Goal: Task Accomplishment & Management: Complete application form

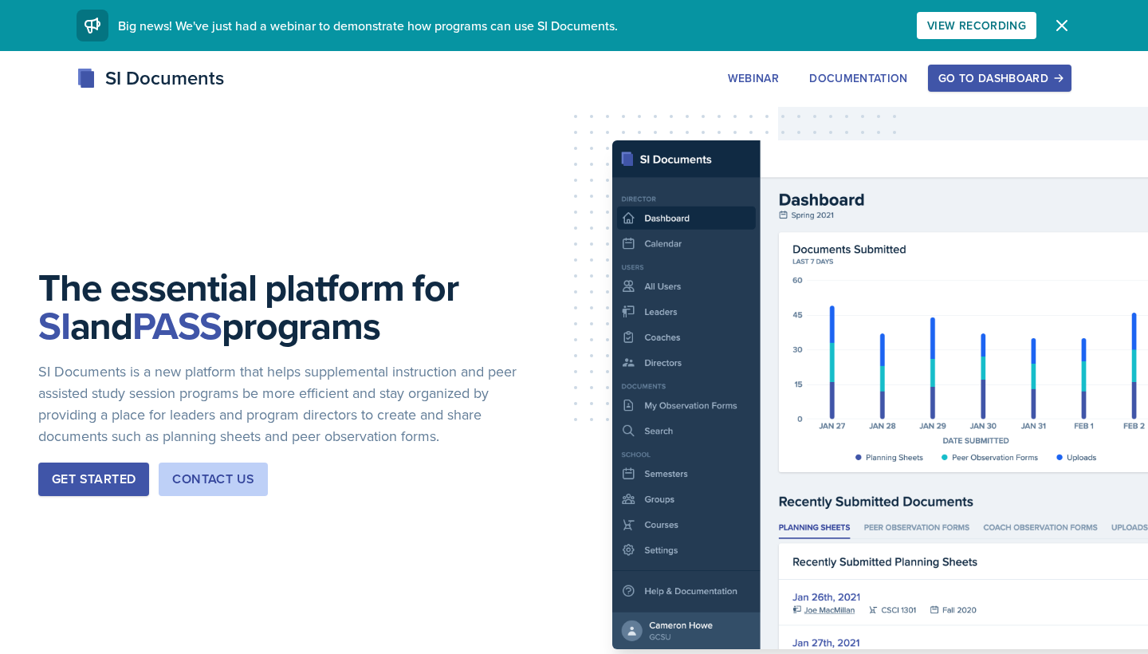
click at [990, 84] on div "Go to Dashboard" at bounding box center [999, 78] width 123 height 13
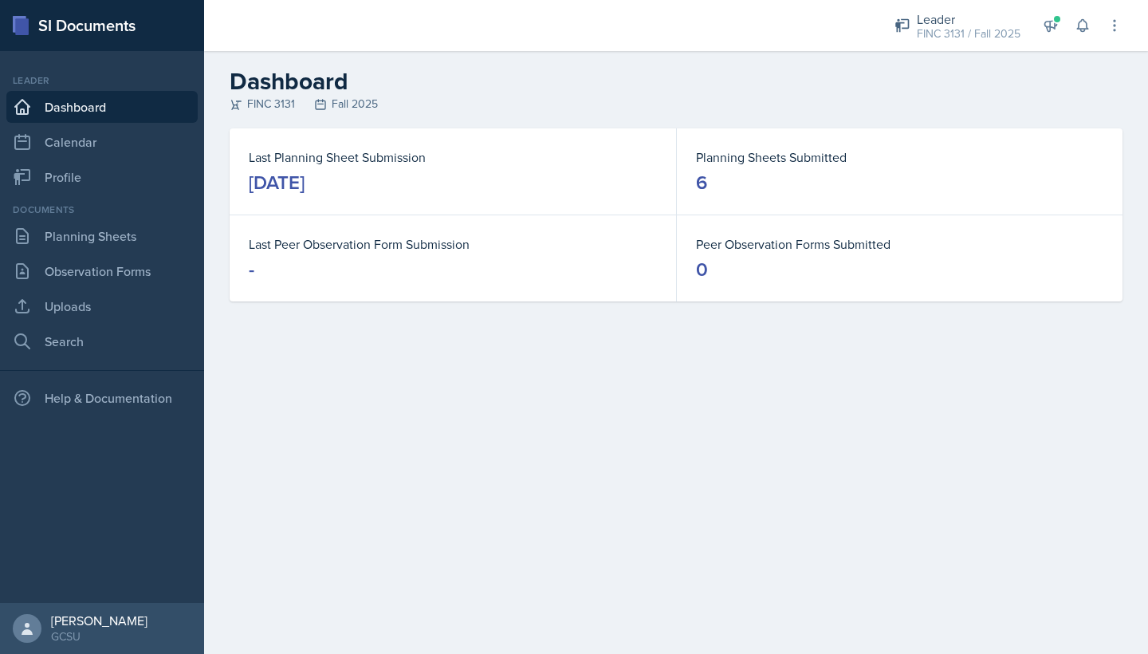
click at [401, 163] on dt "Last Planning Sheet Submission" at bounding box center [453, 156] width 408 height 19
click at [109, 147] on link "Calendar" at bounding box center [101, 142] width 191 height 32
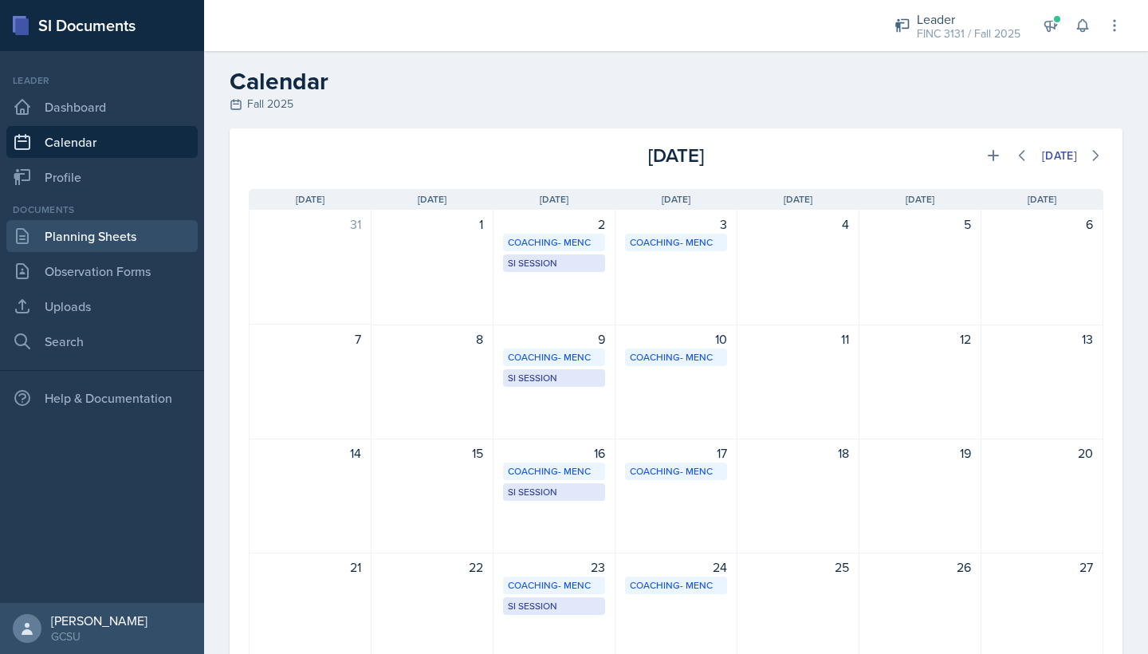
click at [114, 233] on link "Planning Sheets" at bounding box center [101, 236] width 191 height 32
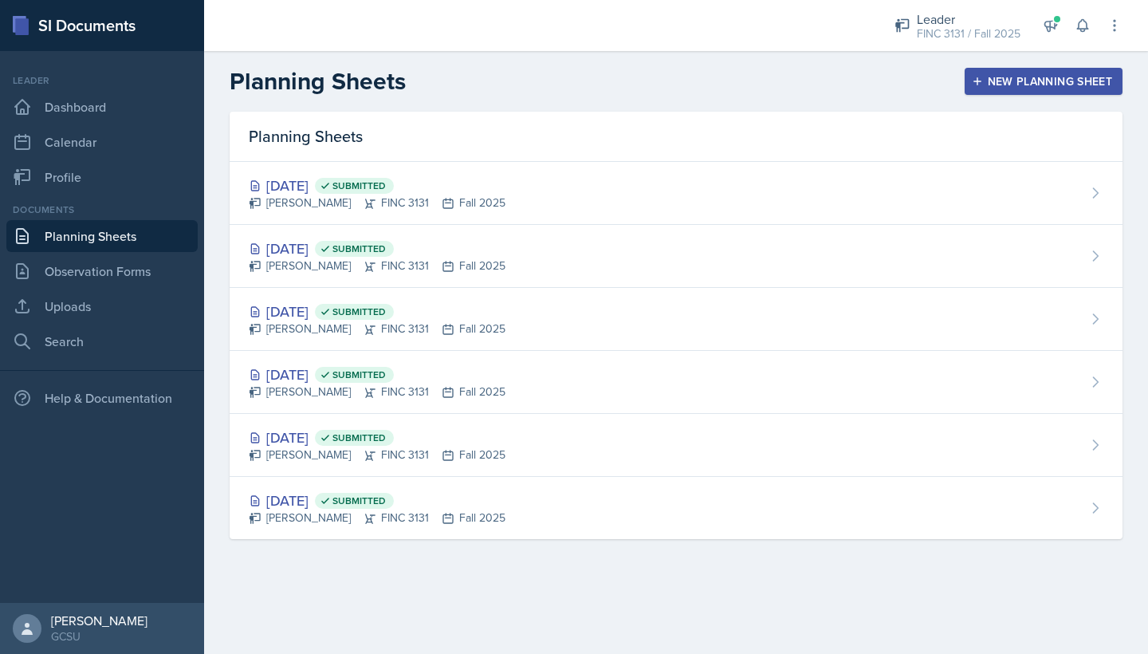
click at [1025, 83] on div "New Planning Sheet" at bounding box center [1043, 81] width 137 height 13
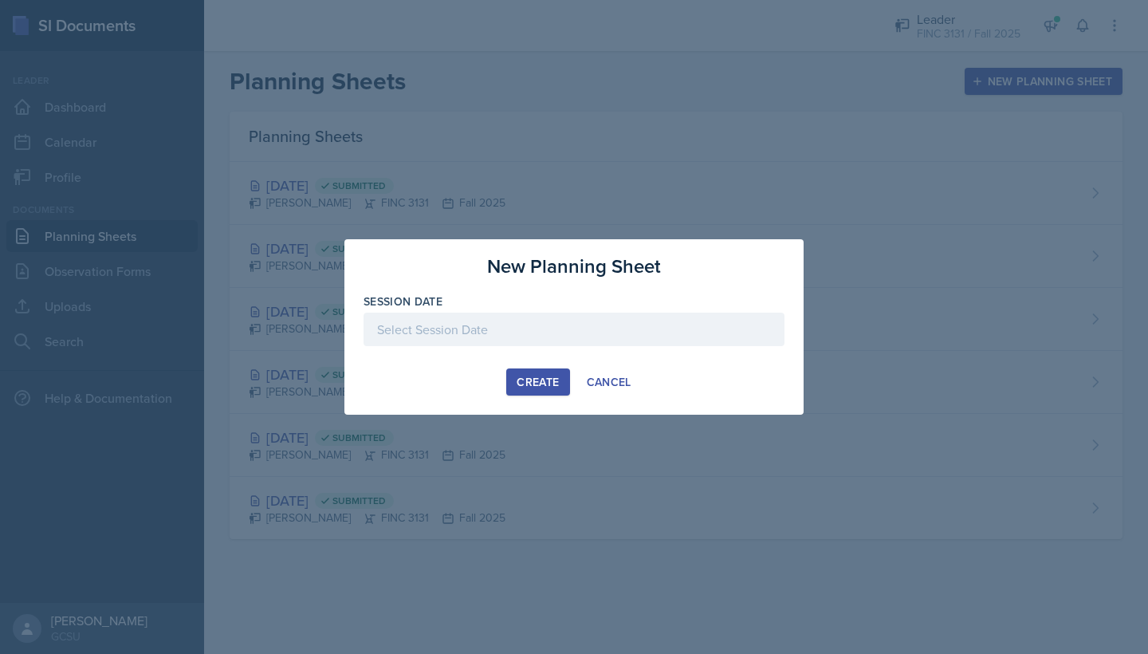
click at [549, 342] on div at bounding box center [574, 329] width 421 height 33
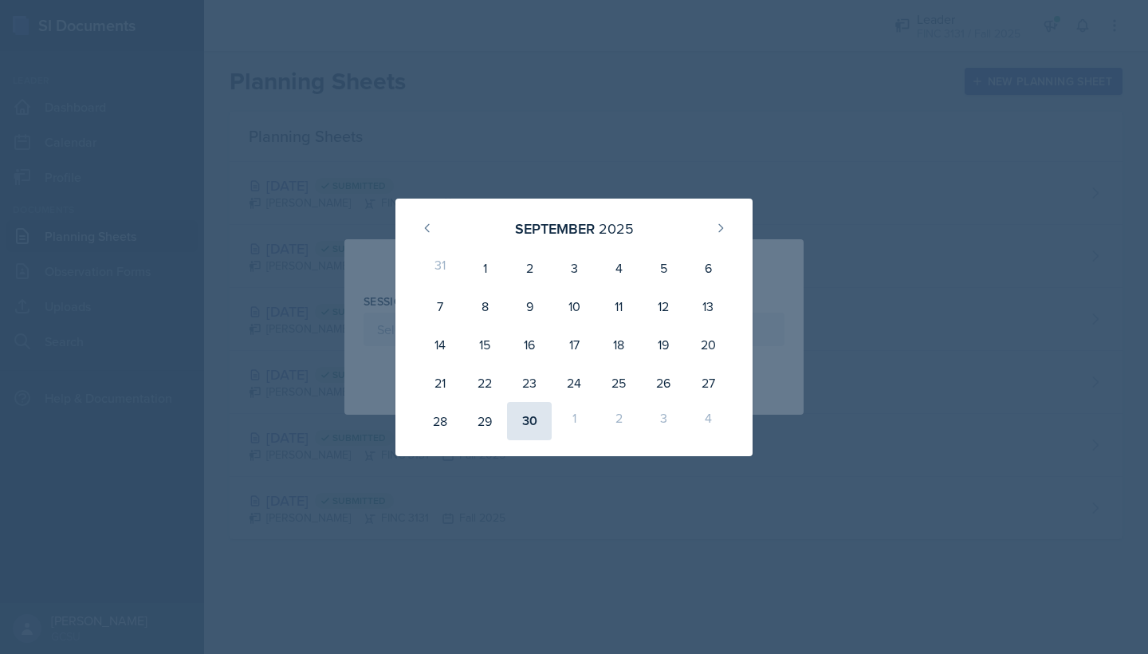
click at [529, 415] on div "30" at bounding box center [529, 421] width 45 height 38
type input "[DATE]"
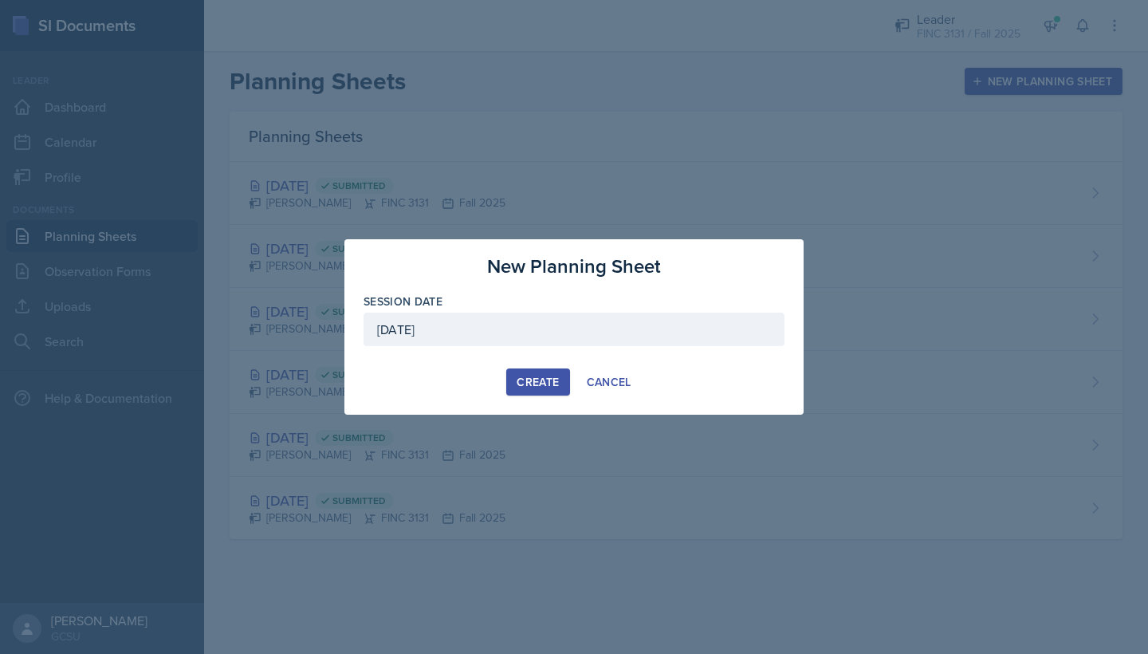
click at [527, 390] on button "Create" at bounding box center [537, 381] width 63 height 27
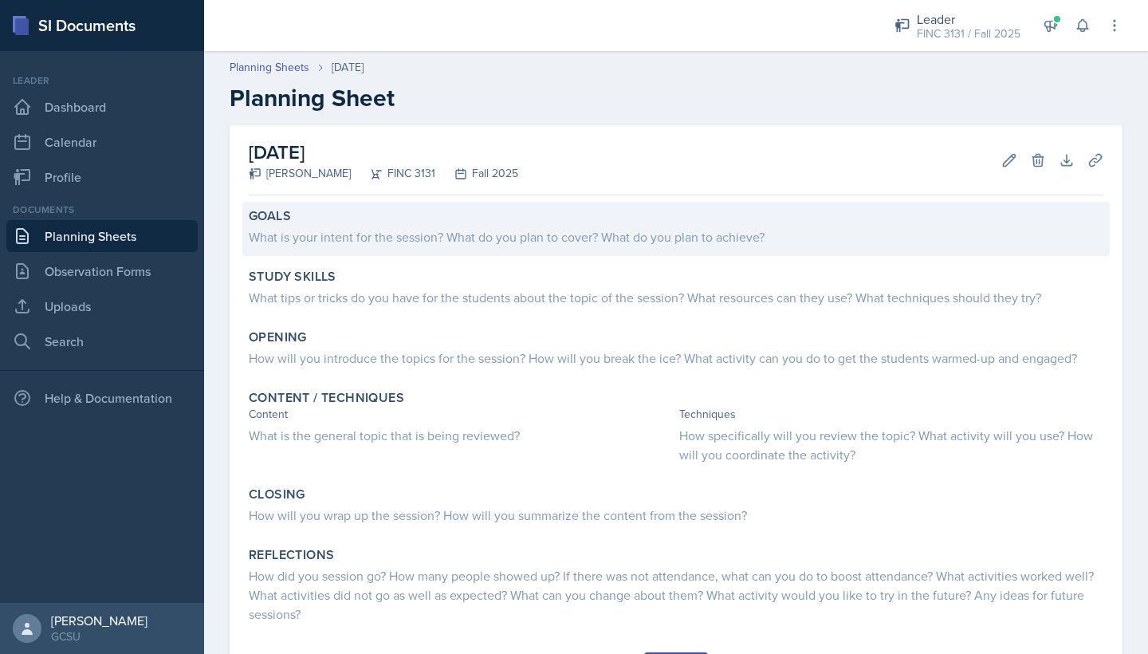
click at [425, 247] on div "Goals What is your intent for the session? What do you plan to cover? What do y…" at bounding box center [675, 229] width 867 height 54
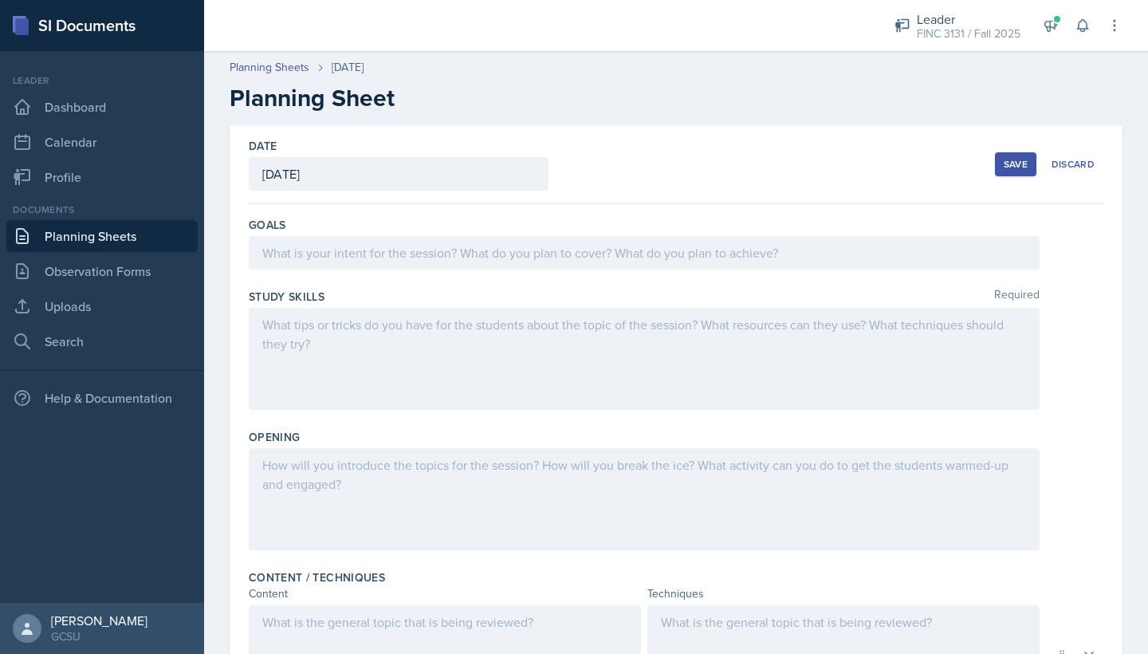
click at [474, 251] on div at bounding box center [644, 252] width 791 height 33
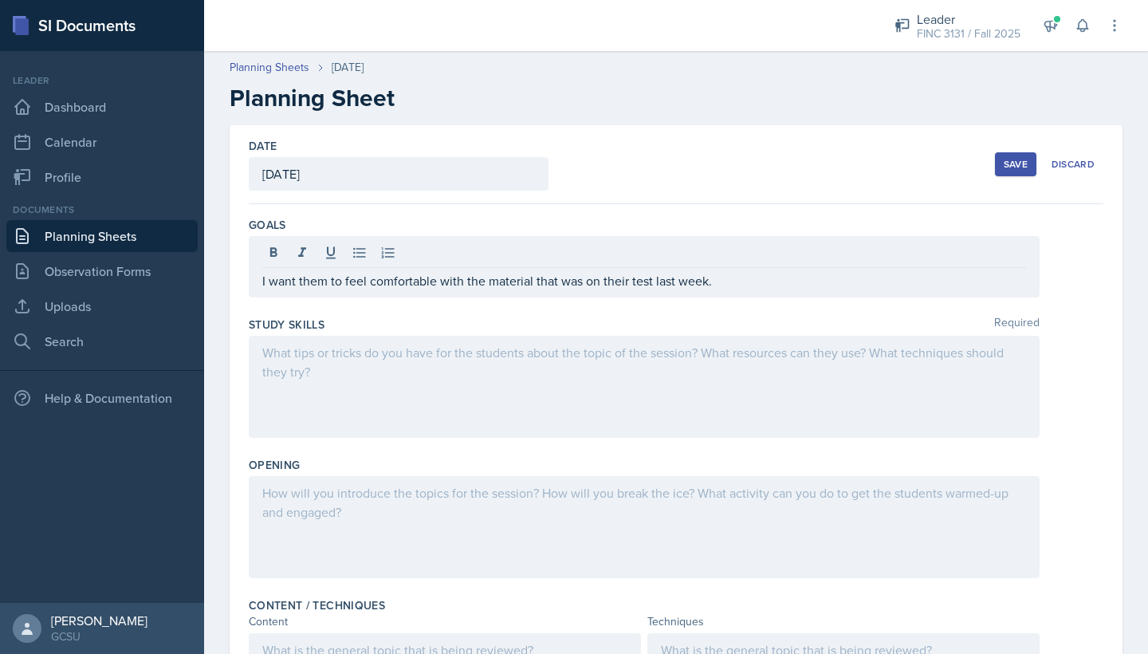
click at [388, 372] on div at bounding box center [644, 387] width 791 height 102
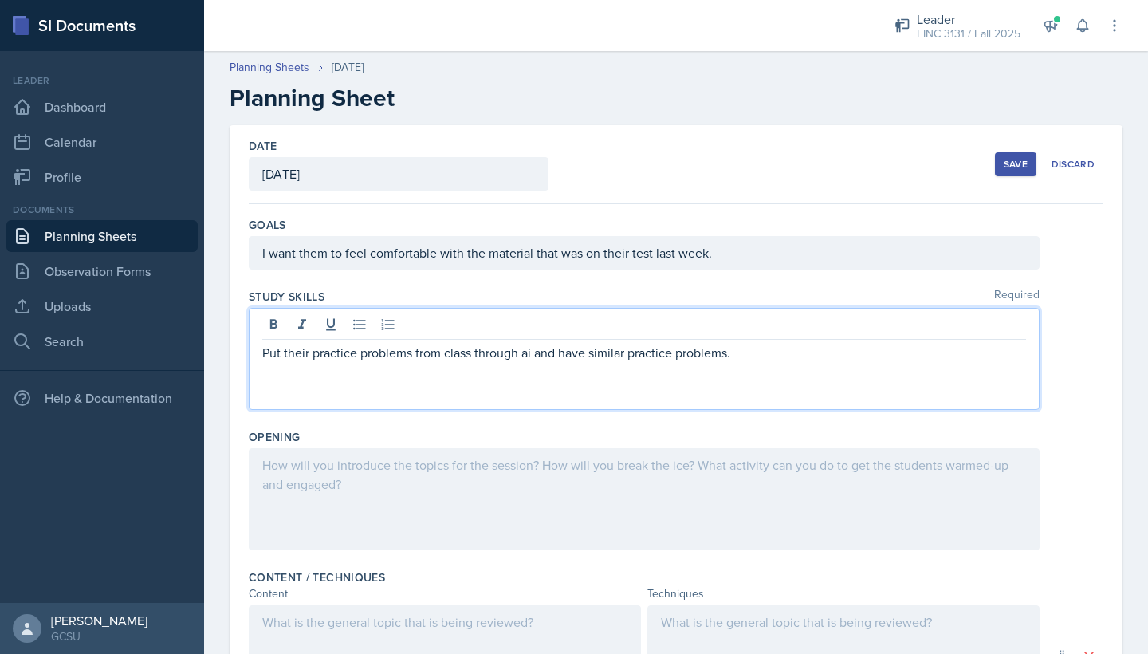
click at [476, 484] on div at bounding box center [644, 499] width 791 height 102
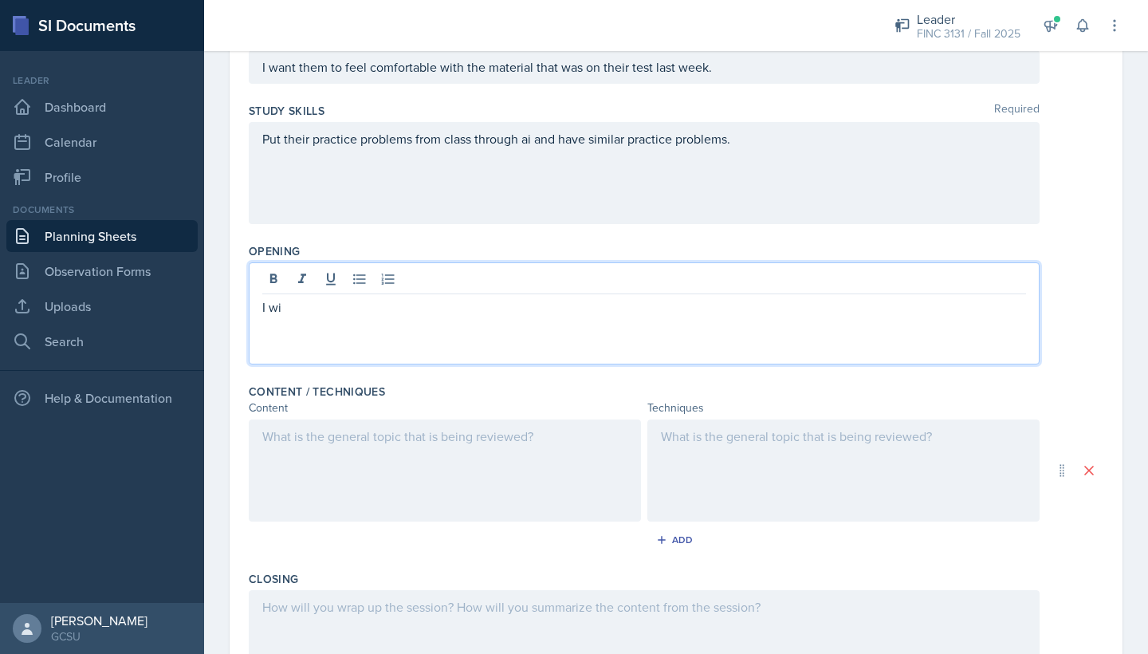
scroll to position [187, 0]
click at [459, 435] on div at bounding box center [445, 469] width 392 height 102
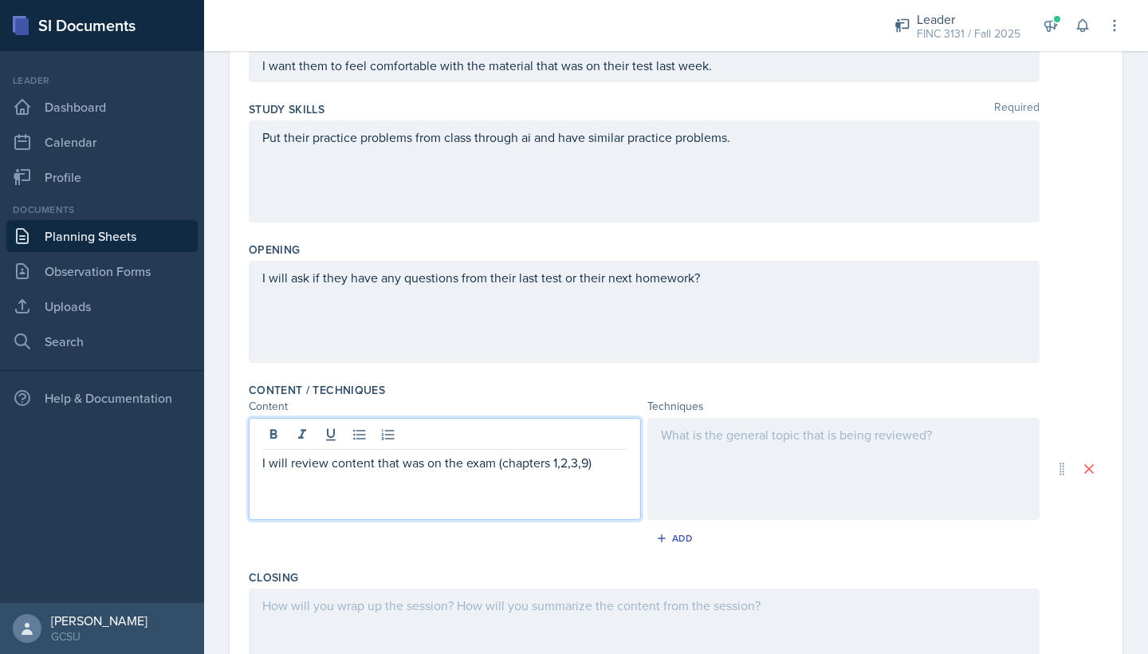
click at [701, 452] on div at bounding box center [843, 469] width 392 height 102
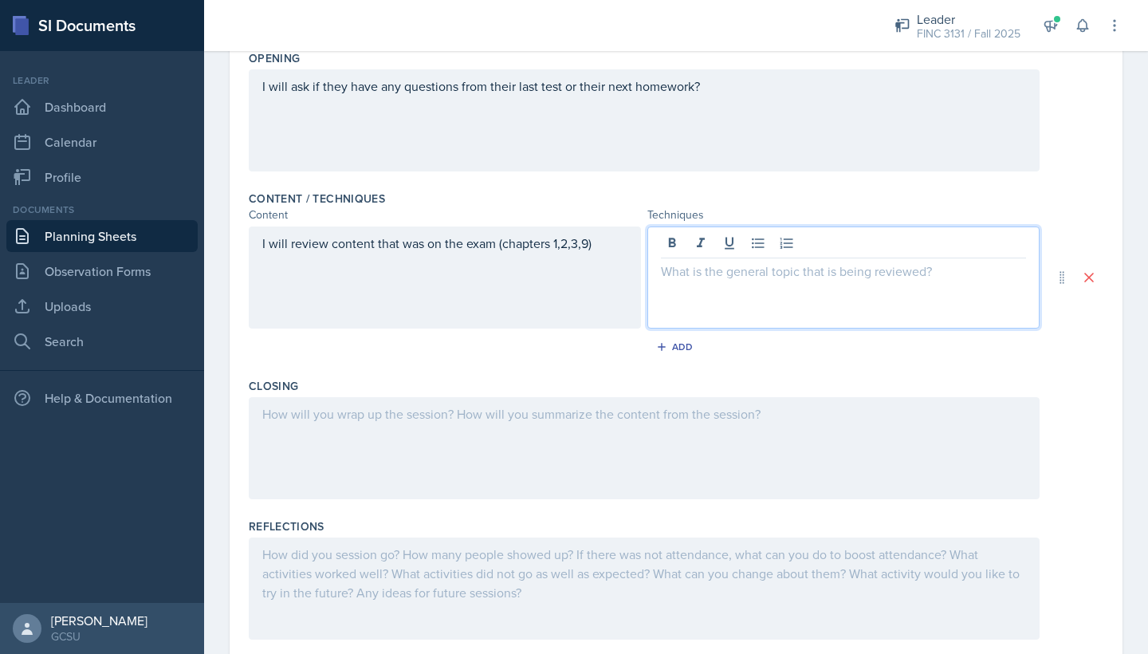
scroll to position [392, 0]
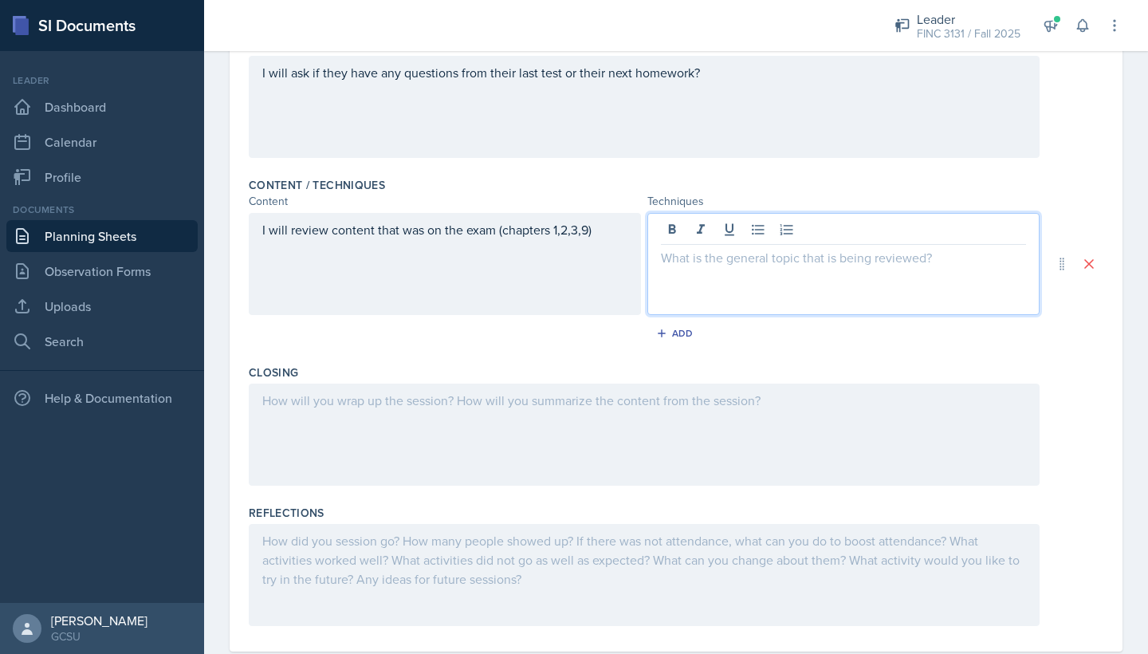
click at [515, 468] on div at bounding box center [644, 434] width 791 height 102
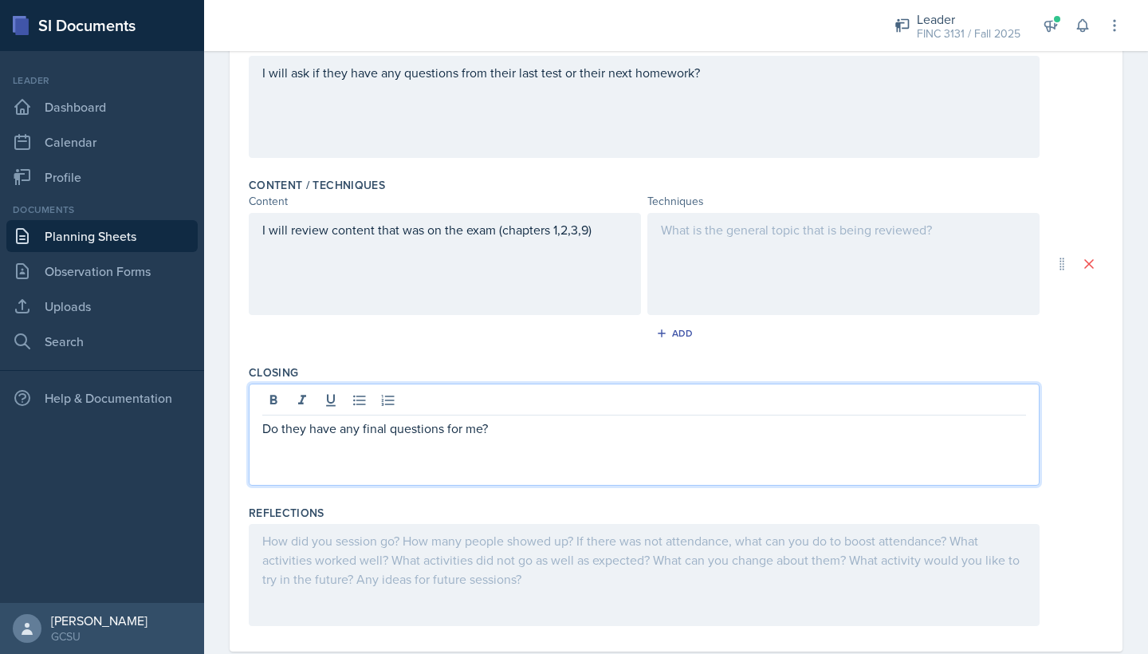
click at [783, 300] on div at bounding box center [843, 264] width 392 height 102
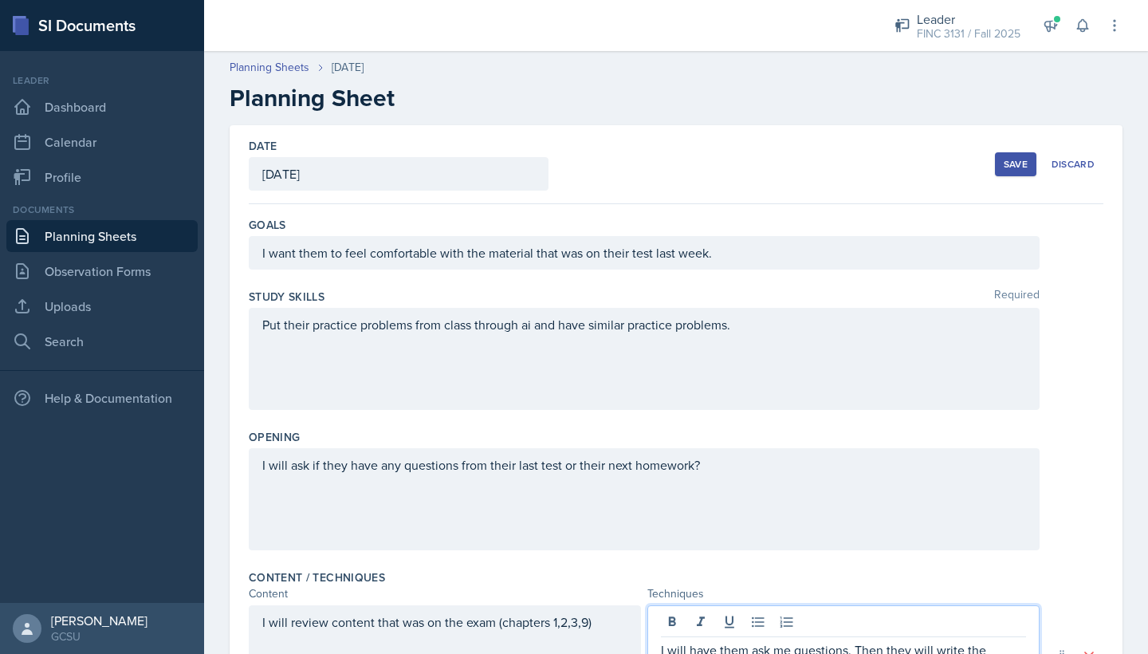
scroll to position [0, 0]
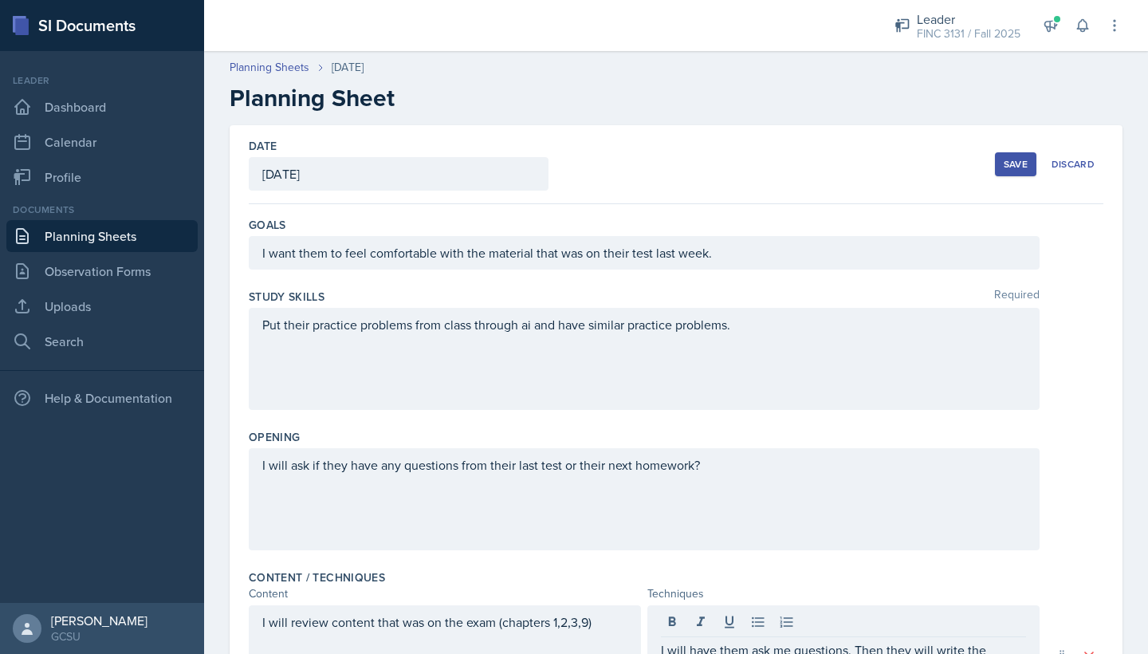
click at [1007, 151] on div "Save Discard" at bounding box center [1049, 164] width 108 height 37
click at [1020, 165] on div "Save" at bounding box center [1016, 164] width 24 height 13
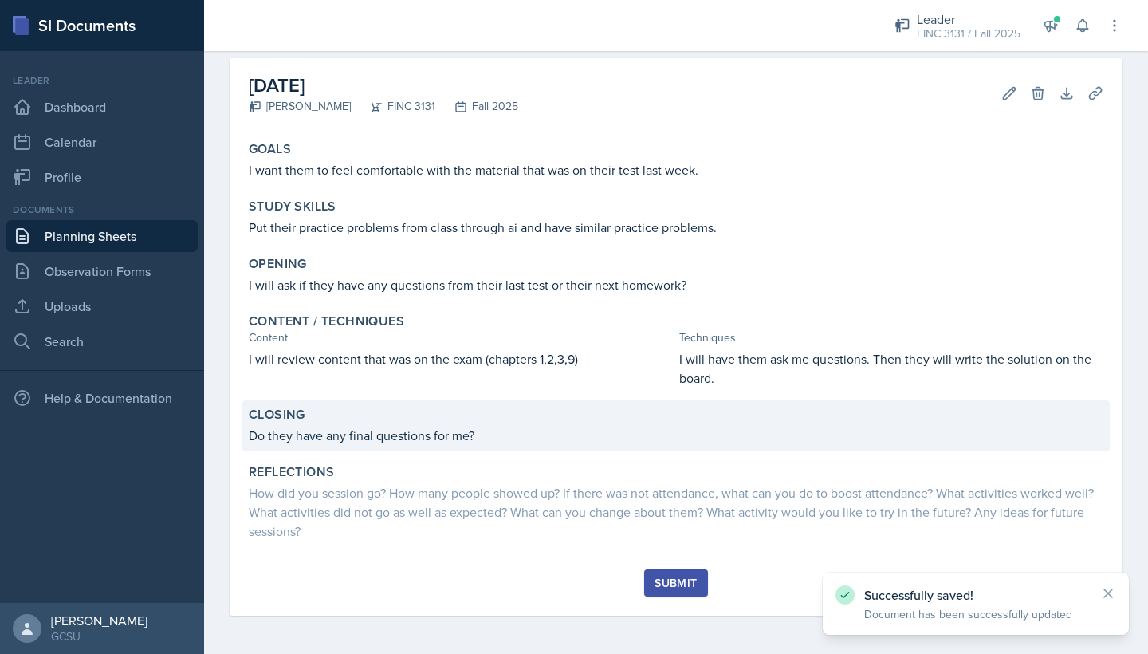
scroll to position [67, 0]
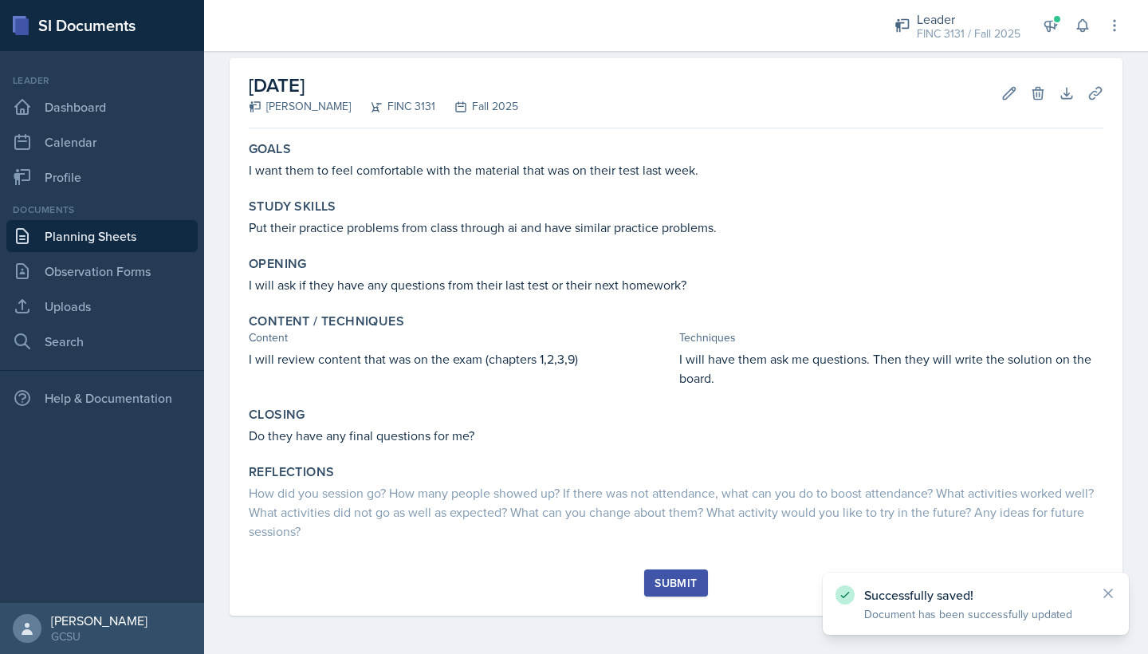
click at [682, 572] on button "Submit" at bounding box center [675, 582] width 63 height 27
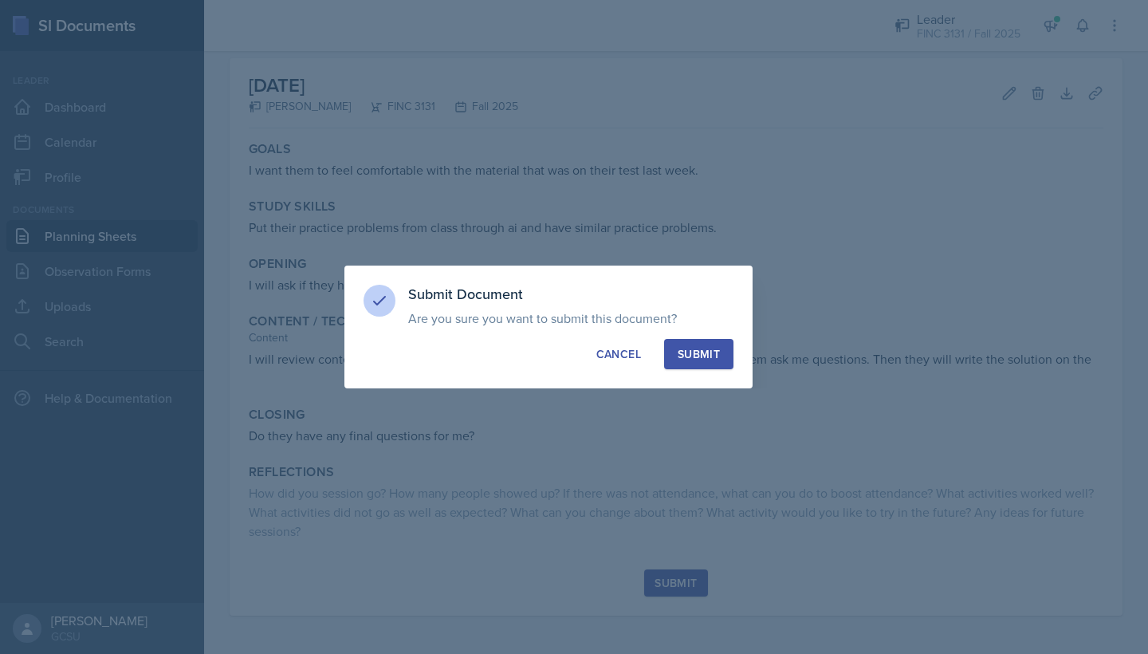
click at [706, 353] on div "Submit" at bounding box center [699, 354] width 42 height 16
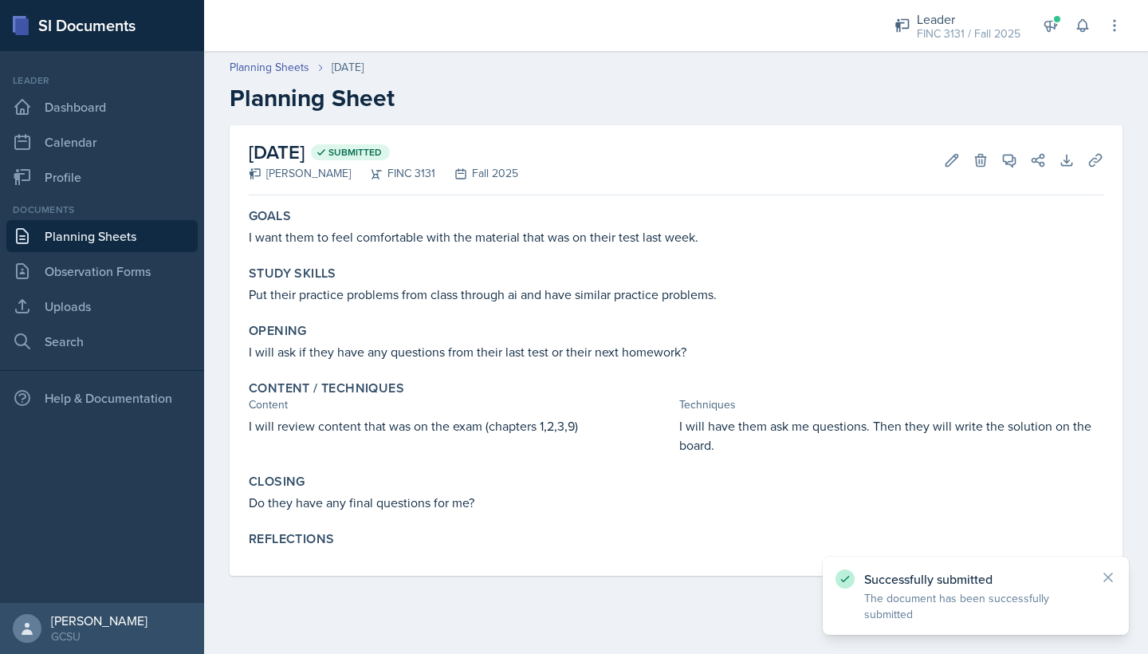
click at [141, 245] on link "Planning Sheets" at bounding box center [101, 236] width 191 height 32
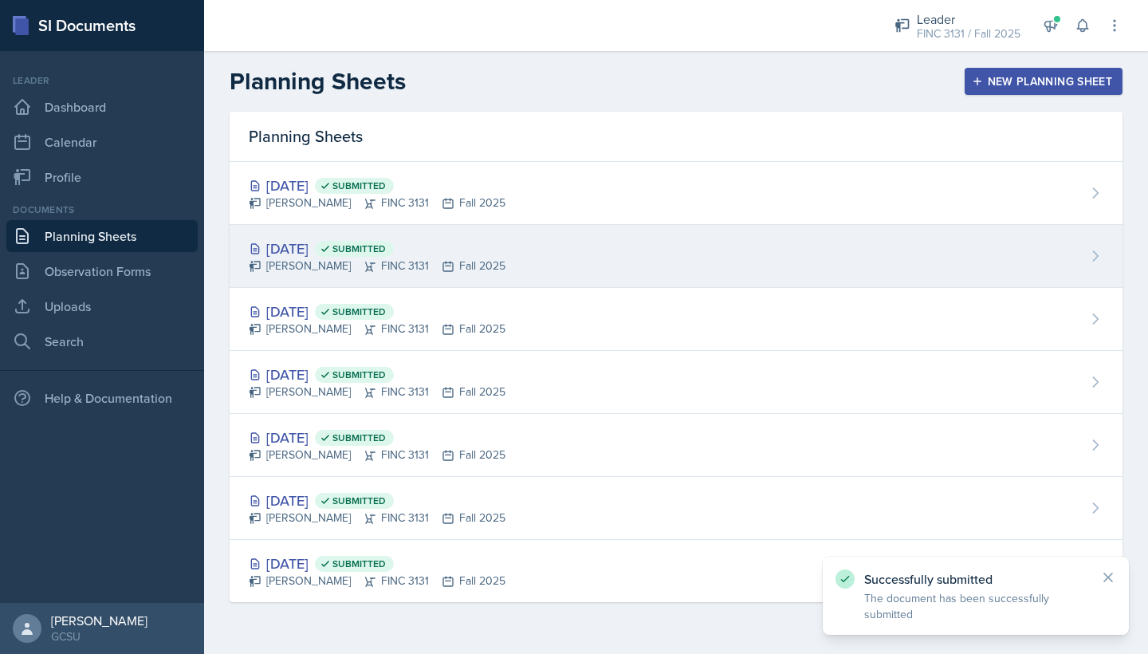
click at [477, 243] on div "[DATE] Submitted" at bounding box center [377, 249] width 257 height 22
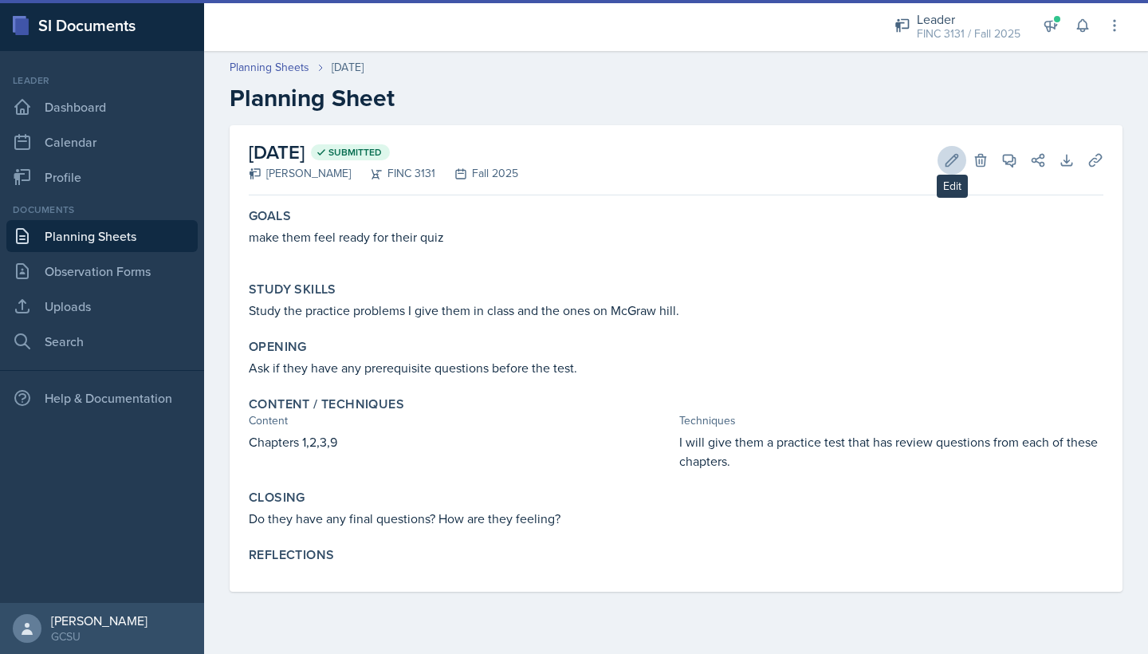
click at [954, 154] on icon at bounding box center [952, 160] width 16 height 16
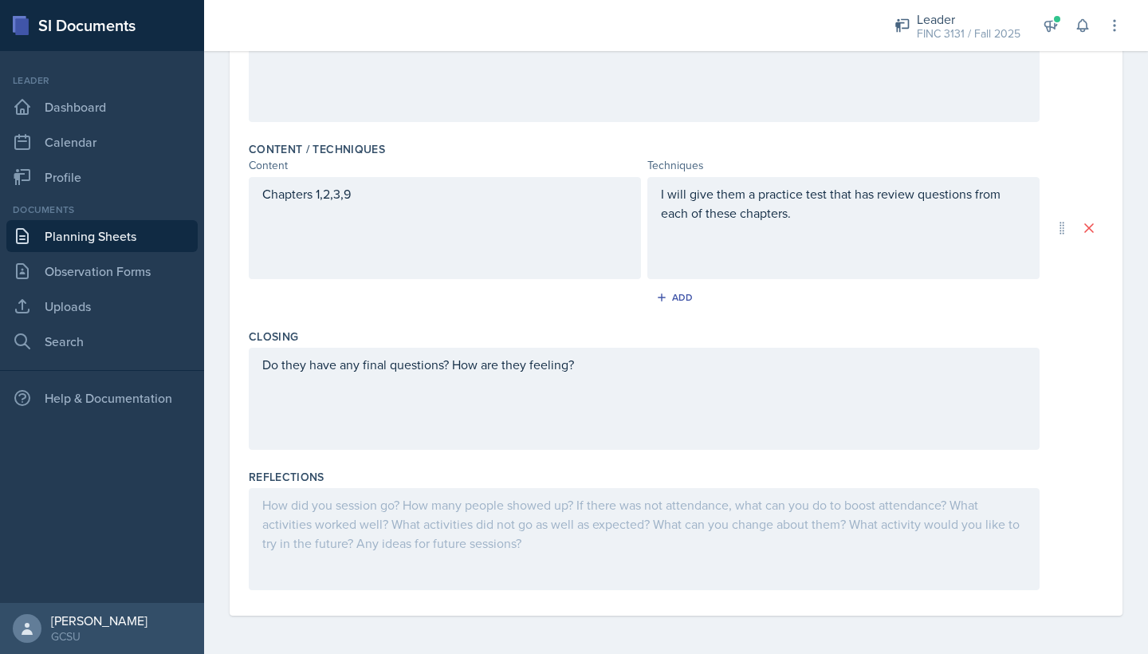
scroll to position [447, 0]
click at [540, 554] on div at bounding box center [644, 539] width 791 height 102
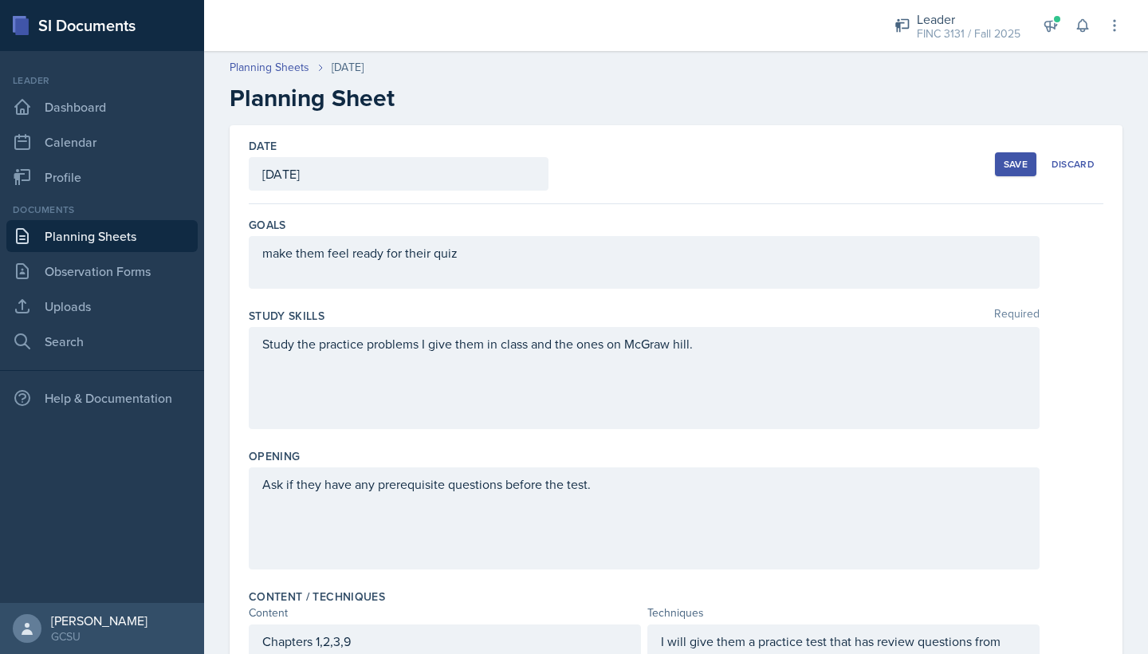
scroll to position [0, 0]
click at [1031, 159] on button "Save" at bounding box center [1015, 164] width 41 height 24
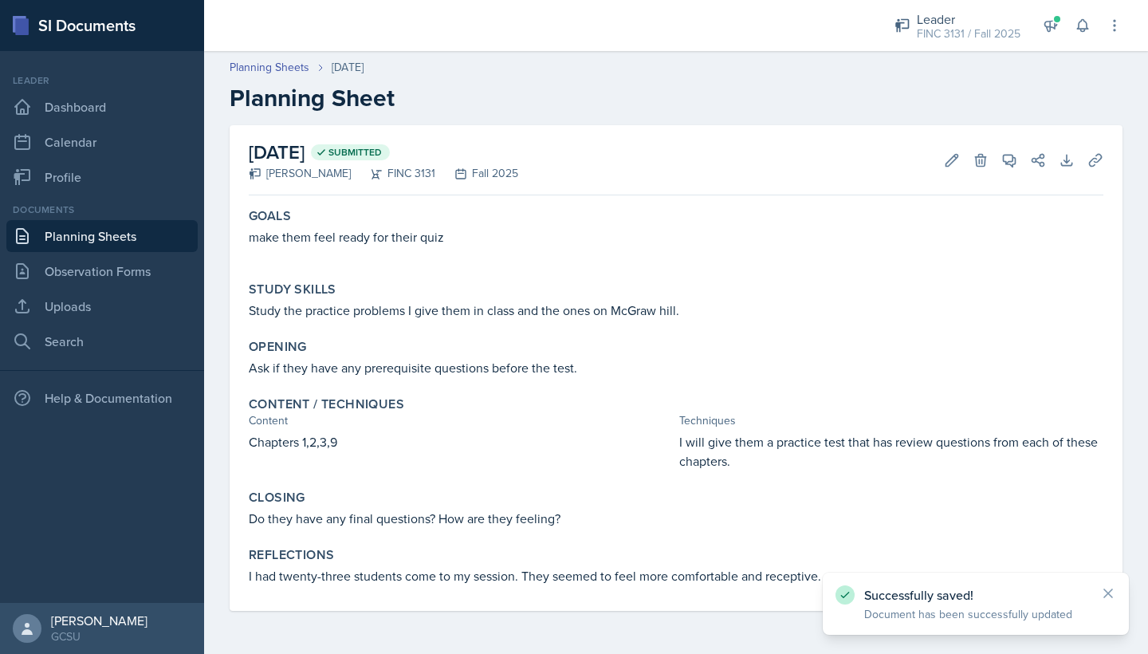
click at [62, 226] on link "Planning Sheets" at bounding box center [101, 236] width 191 height 32
